Goal: Task Accomplishment & Management: Manage account settings

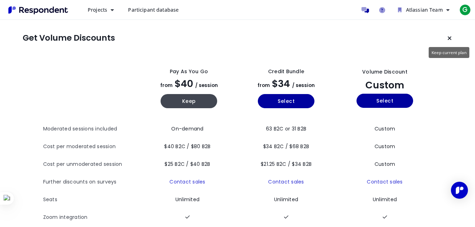
click at [448, 39] on icon "Keep current plan" at bounding box center [449, 38] width 4 height 6
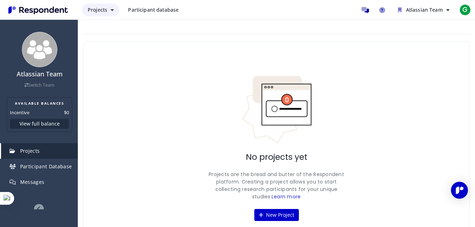
click at [104, 11] on span "Projects" at bounding box center [97, 9] width 19 height 7
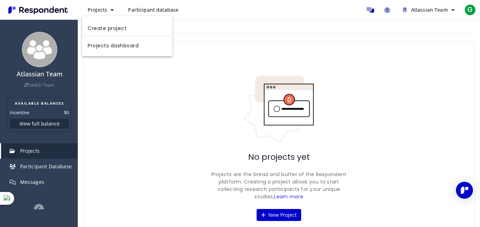
click at [154, 8] on md-backdrop at bounding box center [240, 113] width 480 height 227
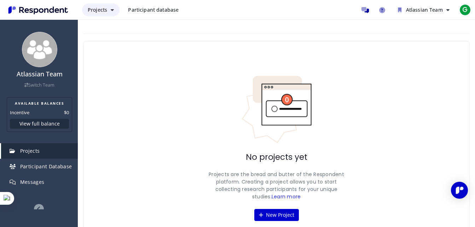
click at [112, 10] on icon "Main navigation" at bounding box center [112, 9] width 3 height 5
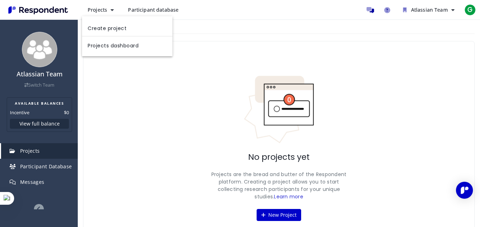
drag, startPoint x: 74, startPoint y: 123, endPoint x: 68, endPoint y: 197, distance: 73.8
click at [68, 197] on md-backdrop at bounding box center [240, 113] width 480 height 227
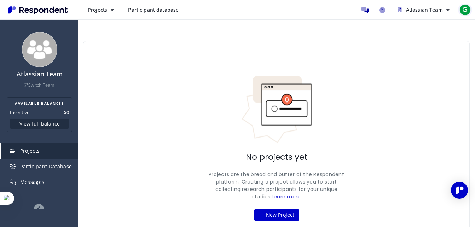
click at [467, 6] on span "G" at bounding box center [464, 9] width 11 height 11
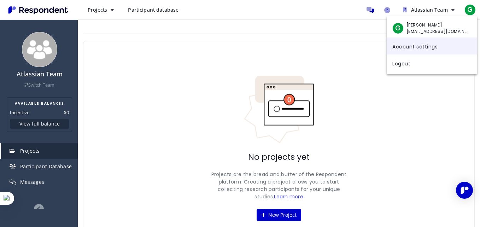
click at [421, 45] on link "Account settings" at bounding box center [432, 45] width 91 height 17
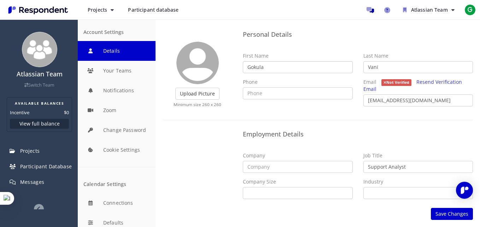
scroll to position [19, 0]
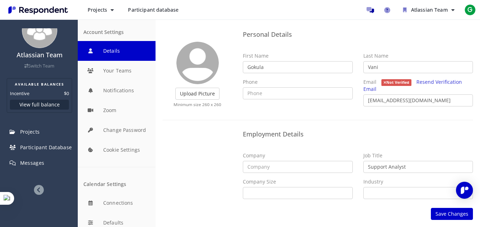
click at [42, 188] on div at bounding box center [39, 190] width 78 height 10
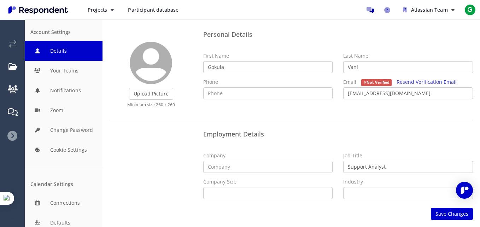
drag, startPoint x: 97, startPoint y: 106, endPoint x: 101, endPoint y: 168, distance: 62.4
click at [101, 168] on div "Account Settings Details Your Teams Notifications Zoom Change Password Cookie S…" at bounding box center [64, 123] width 78 height 208
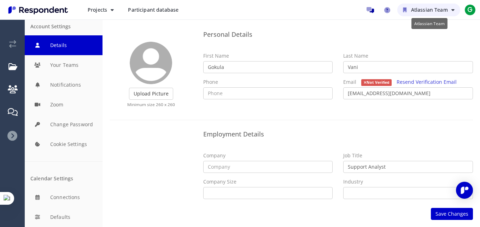
click at [413, 10] on span "Atlassian Team" at bounding box center [429, 9] width 37 height 7
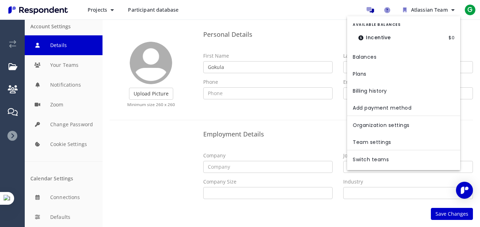
click at [388, 9] on md-backdrop at bounding box center [240, 113] width 480 height 227
